Goal: Download file/media

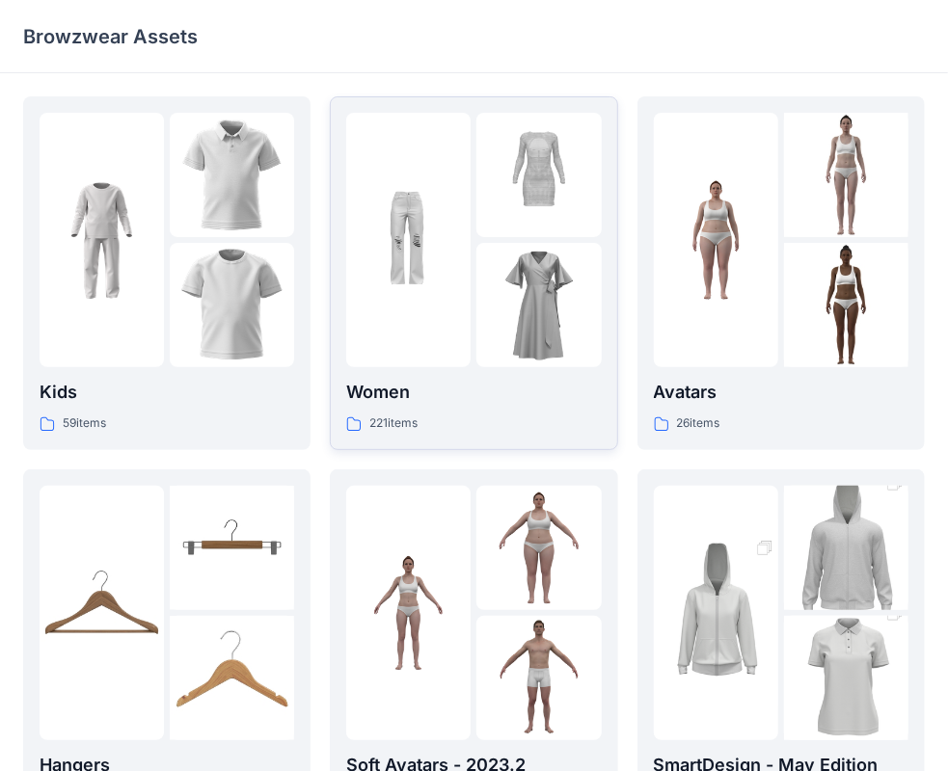
click at [422, 310] on div at bounding box center [408, 240] width 124 height 255
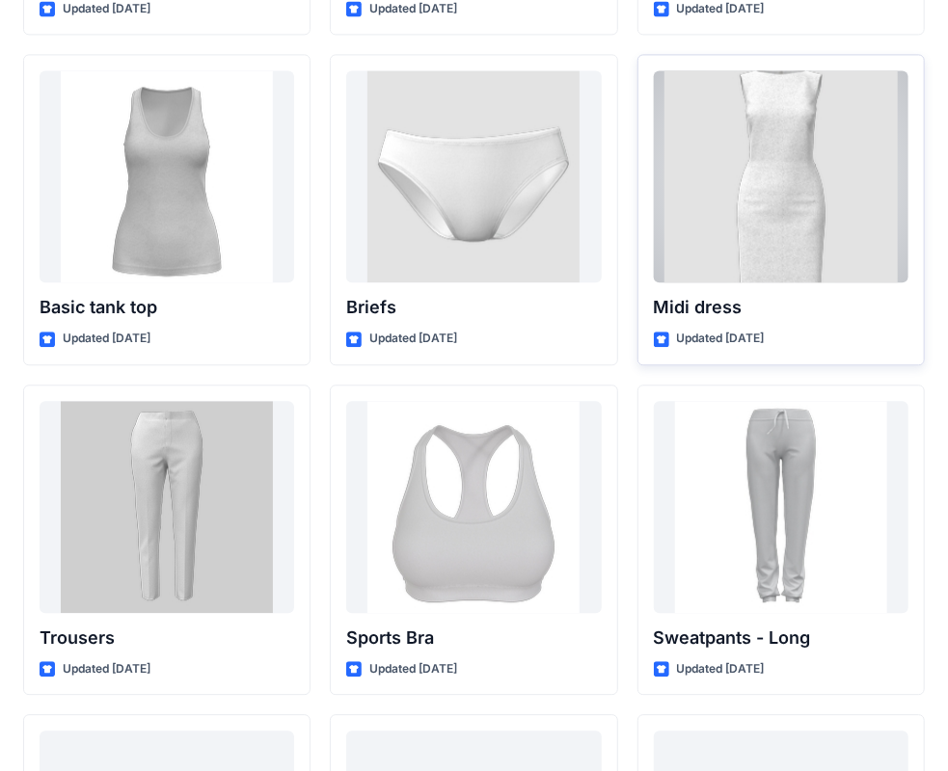
scroll to position [15799, 0]
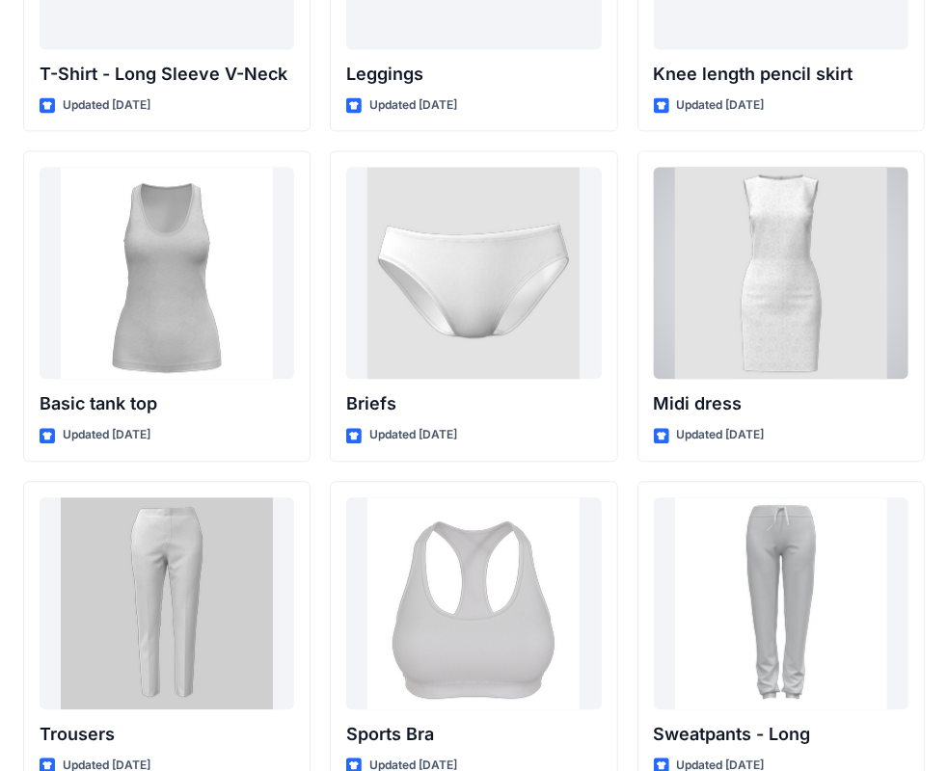
click at [800, 306] on div at bounding box center [781, 273] width 255 height 212
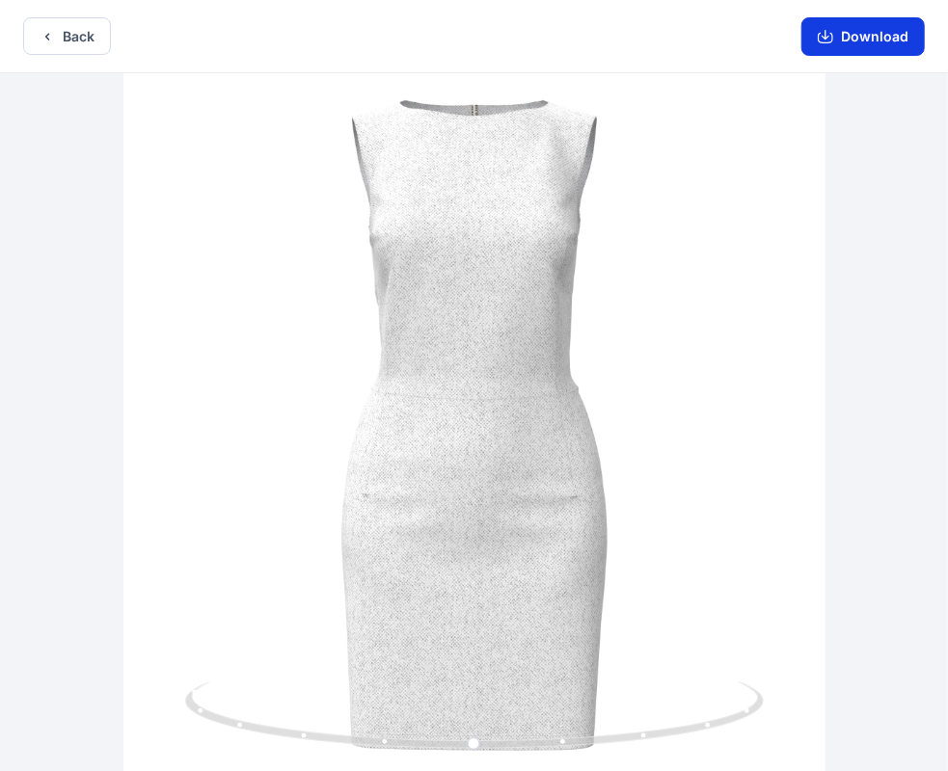
click at [877, 49] on button "Download" at bounding box center [862, 36] width 123 height 39
